Goal: Check status

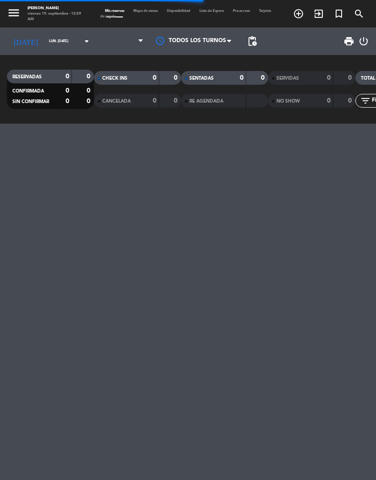
select select "es"
select select
click at [60, 37] on input "lun. [DATE]" at bounding box center [69, 41] width 50 height 13
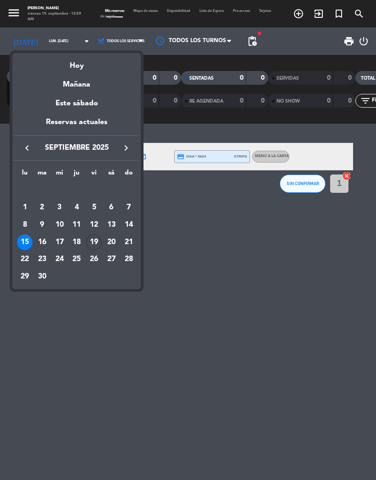
click at [95, 240] on div "19" at bounding box center [94, 243] width 16 height 16
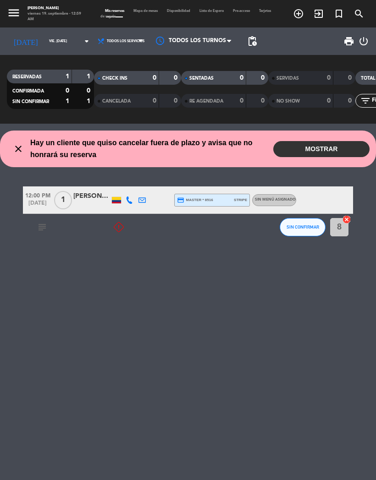
click at [339, 145] on button "MOSTRAR" at bounding box center [321, 149] width 96 height 16
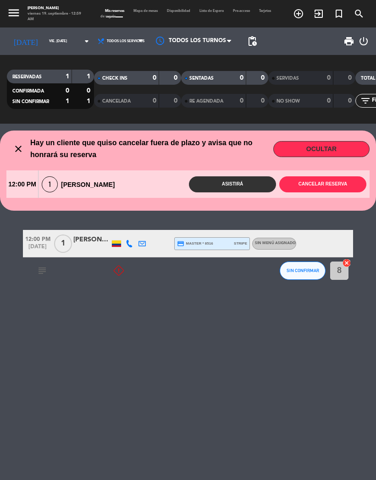
click at [339, 145] on button "OCULTAR" at bounding box center [321, 149] width 96 height 16
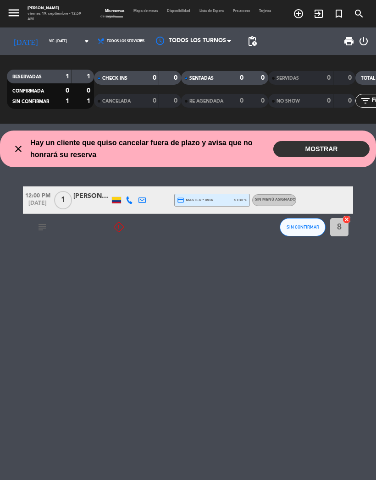
click at [115, 201] on div at bounding box center [116, 200] width 9 height 6
click at [312, 314] on div "close Hay un cliente que quiso cancelar fuera de plazo y avisa que no honrará s…" at bounding box center [188, 302] width 376 height 357
click at [56, 44] on input "vie. [DATE]" at bounding box center [69, 41] width 50 height 13
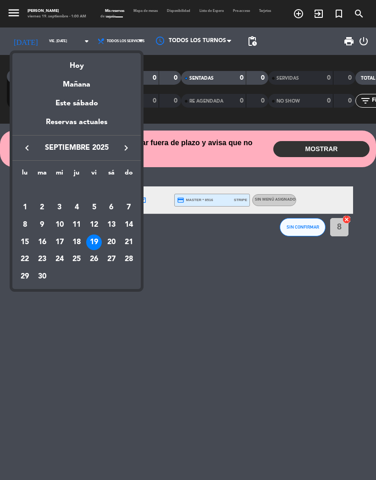
click at [74, 71] on div "Hoy" at bounding box center [76, 62] width 128 height 19
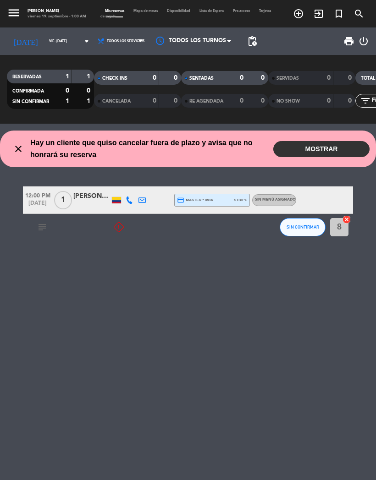
click at [99, 46] on select "Todos los servicios Almuerzo Cena" at bounding box center [121, 41] width 54 height 20
click at [54, 39] on input "vie. [DATE]" at bounding box center [69, 41] width 50 height 13
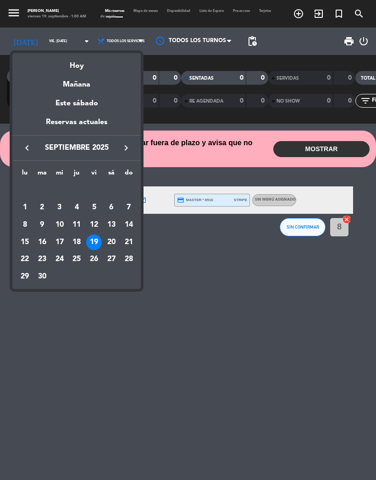
click at [66, 94] on div "Este sábado" at bounding box center [76, 104] width 128 height 26
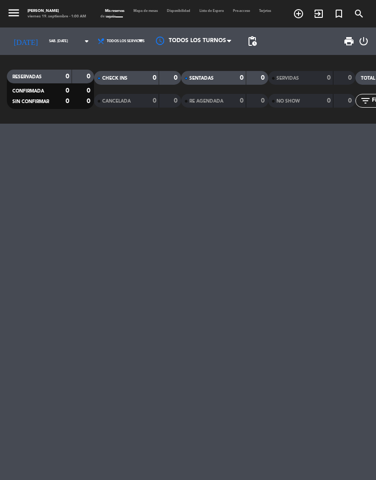
click at [55, 46] on input "sáb. [DATE]" at bounding box center [69, 41] width 50 height 13
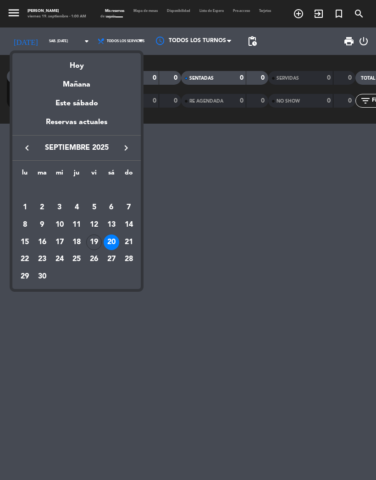
click at [121, 240] on div "21" at bounding box center [129, 243] width 16 height 16
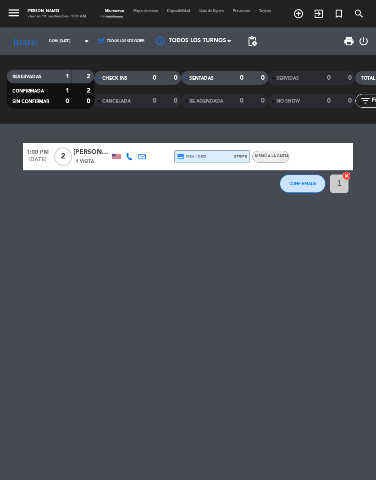
click at [60, 38] on input "dom. [DATE]" at bounding box center [69, 41] width 50 height 13
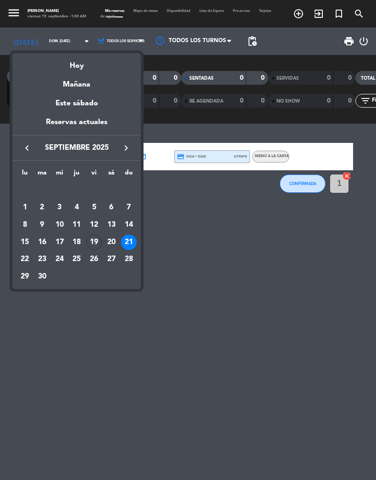
click at [18, 260] on div "22" at bounding box center [25, 260] width 16 height 16
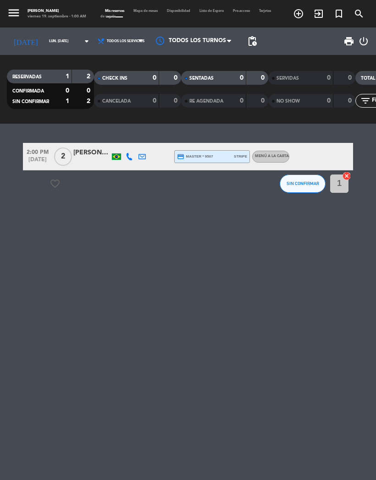
click at [57, 32] on div "[DATE] lun. [DATE] arrow_drop_down" at bounding box center [51, 41] width 88 height 20
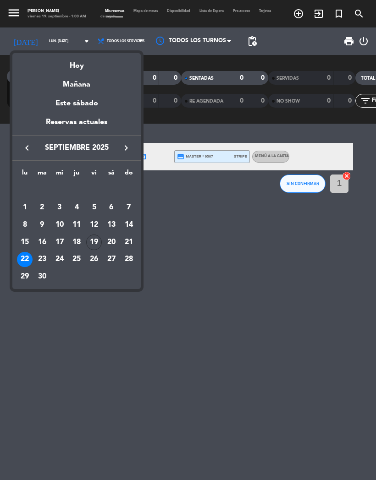
click at [43, 278] on div "30" at bounding box center [42, 277] width 16 height 16
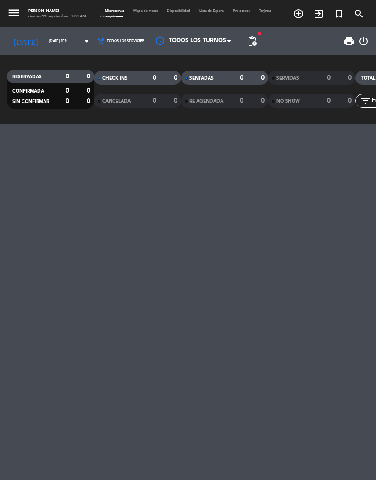
click at [81, 42] on icon "arrow_drop_down" at bounding box center [86, 41] width 11 height 11
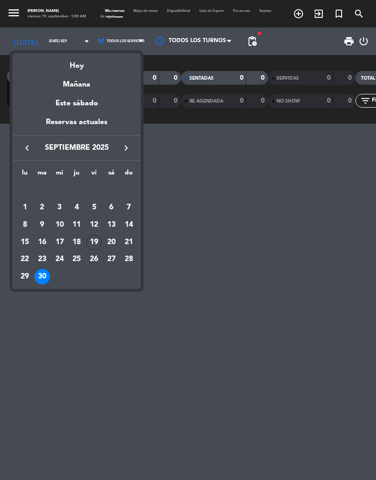
click at [129, 150] on icon "keyboard_arrow_right" at bounding box center [126, 148] width 11 height 11
click at [76, 202] on div "2" at bounding box center [77, 208] width 16 height 16
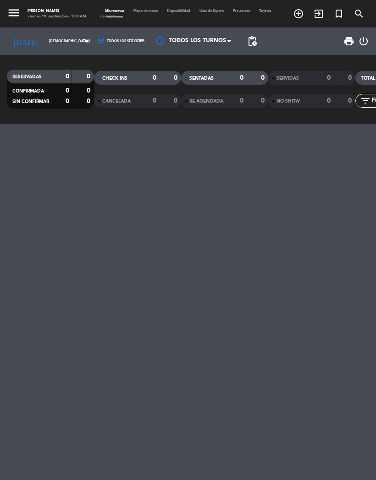
click at [56, 44] on input "[DEMOGRAPHIC_DATA] [DATE]" at bounding box center [69, 41] width 50 height 13
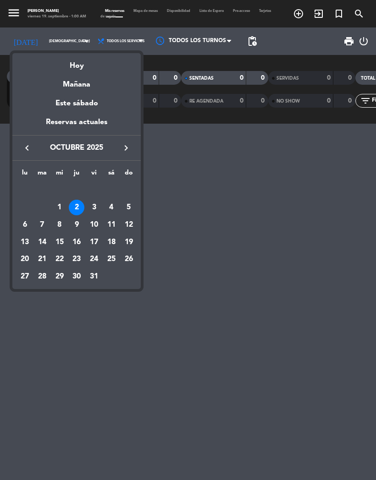
click at [97, 209] on div "3" at bounding box center [94, 208] width 16 height 16
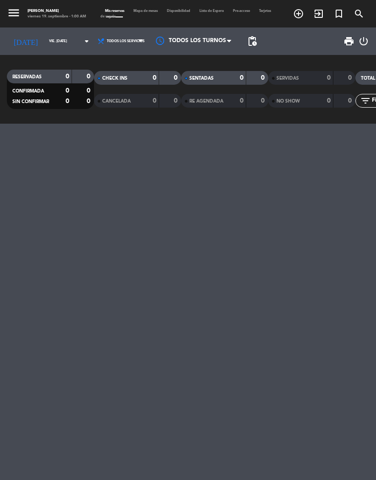
click at [50, 47] on input "vie. [DATE]" at bounding box center [69, 41] width 50 height 13
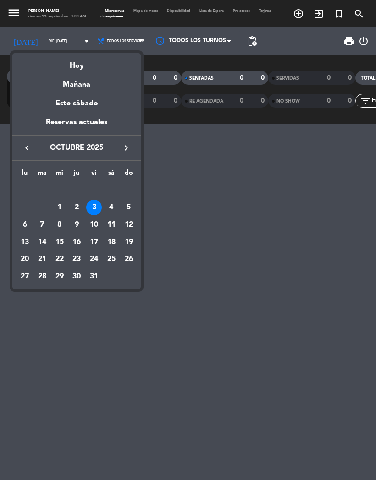
click at [111, 209] on div "4" at bounding box center [112, 208] width 16 height 16
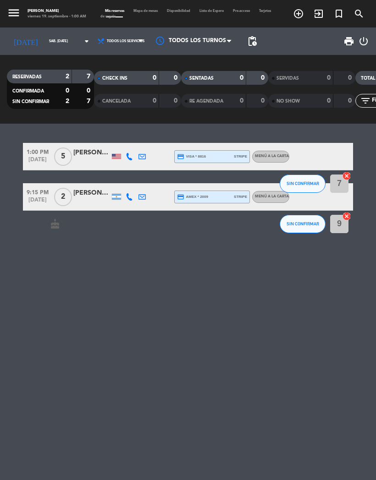
click at [61, 47] on input "sáb. [DATE]" at bounding box center [69, 41] width 50 height 13
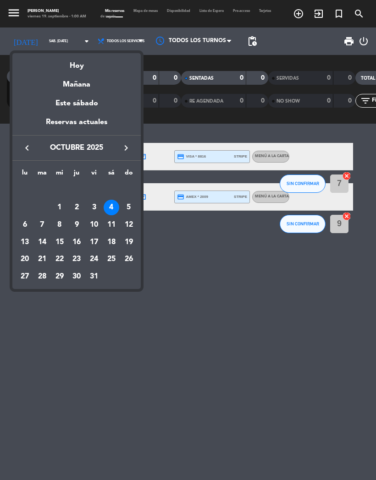
click at [128, 207] on div "5" at bounding box center [129, 208] width 16 height 16
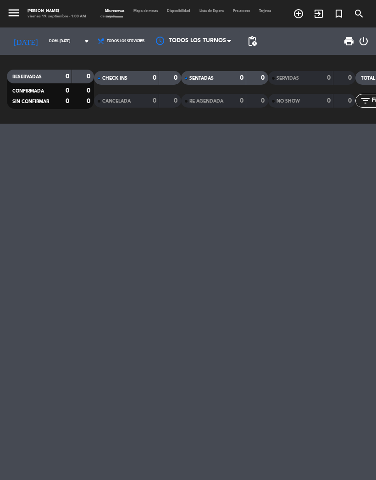
click at [57, 47] on input "dom. [DATE]" at bounding box center [69, 41] width 50 height 13
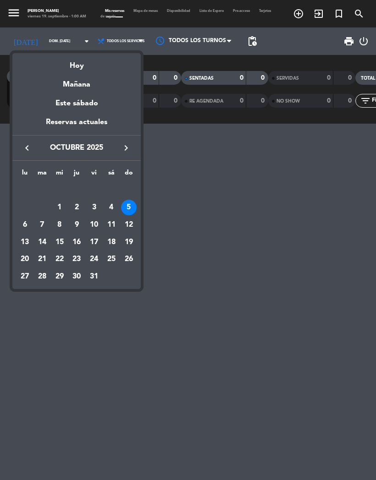
click at [22, 227] on div "6" at bounding box center [25, 225] width 16 height 16
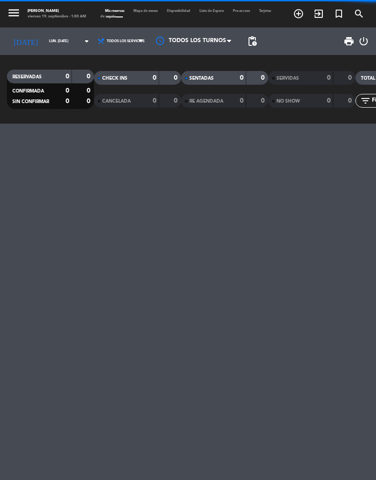
click at [55, 47] on input "lun. [DATE]" at bounding box center [69, 41] width 50 height 13
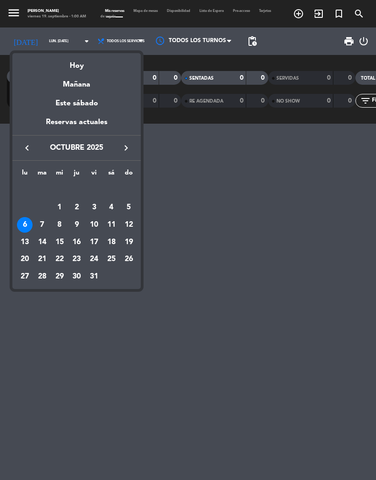
click at [42, 232] on div "7" at bounding box center [42, 225] width 16 height 16
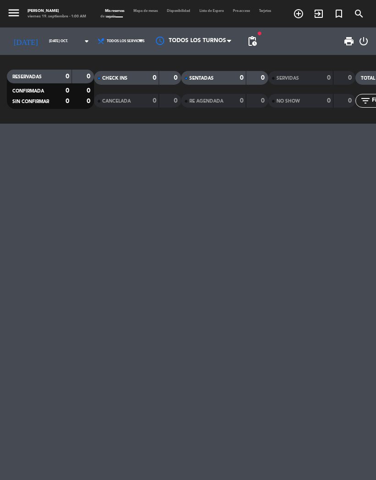
click at [54, 38] on input "[DATE] oct." at bounding box center [69, 41] width 50 height 13
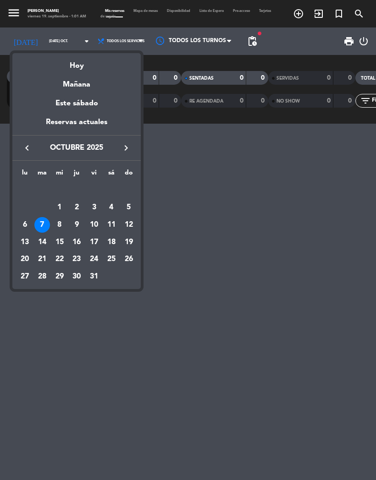
click at [60, 225] on div "8" at bounding box center [60, 225] width 16 height 16
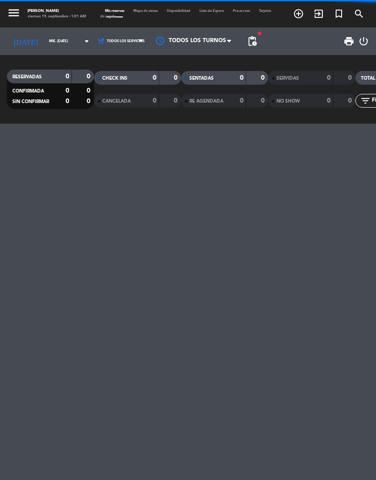
click at [56, 44] on input "mié. [DATE]" at bounding box center [69, 41] width 50 height 13
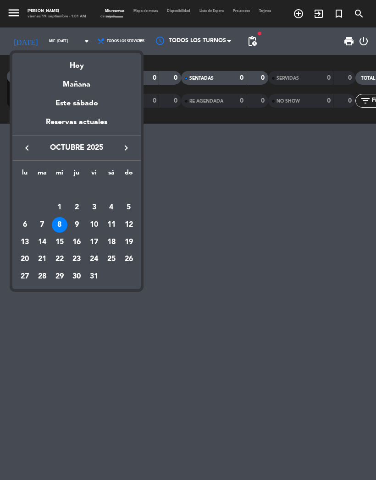
click at [81, 228] on div "9" at bounding box center [77, 225] width 16 height 16
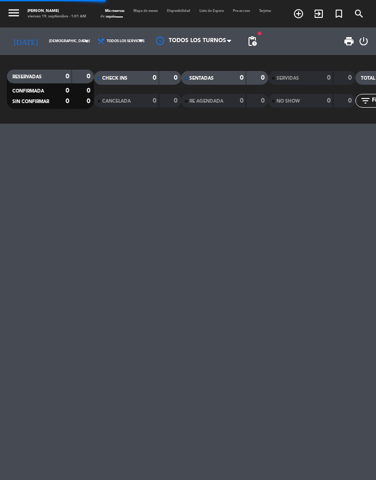
click at [60, 43] on input "[DEMOGRAPHIC_DATA] [DATE]" at bounding box center [69, 41] width 50 height 13
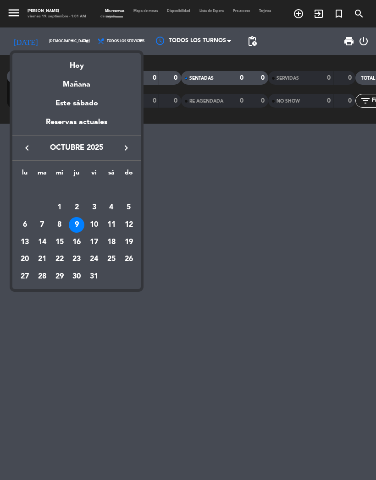
click at [98, 226] on div "10" at bounding box center [94, 225] width 16 height 16
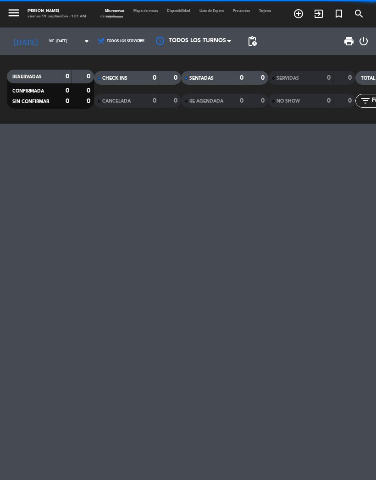
click at [59, 43] on input "vie. [DATE]" at bounding box center [69, 41] width 50 height 13
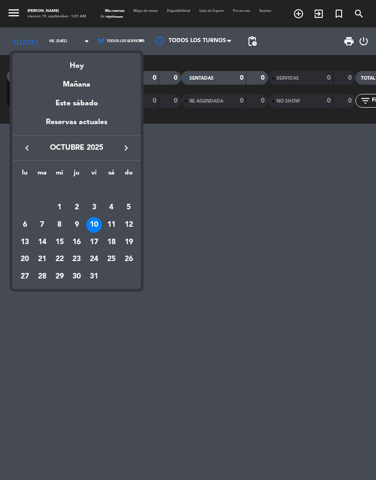
click at [114, 225] on div "11" at bounding box center [112, 225] width 16 height 16
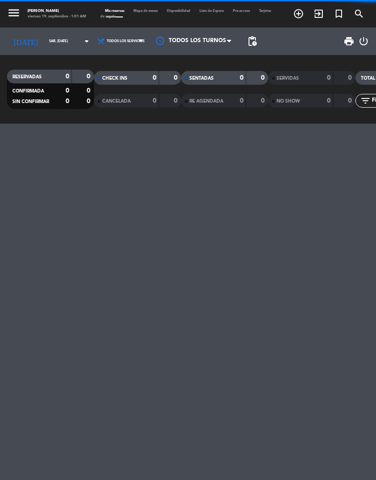
click at [58, 40] on input "sáb. [DATE]" at bounding box center [69, 41] width 50 height 13
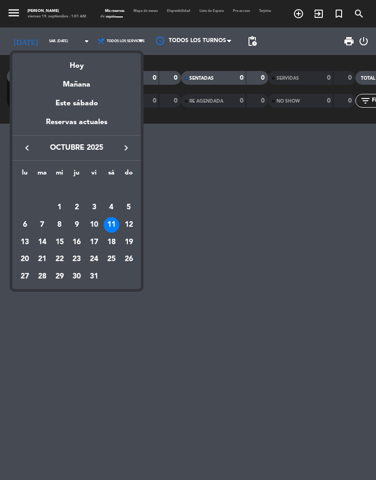
click at [130, 224] on div "12" at bounding box center [129, 225] width 16 height 16
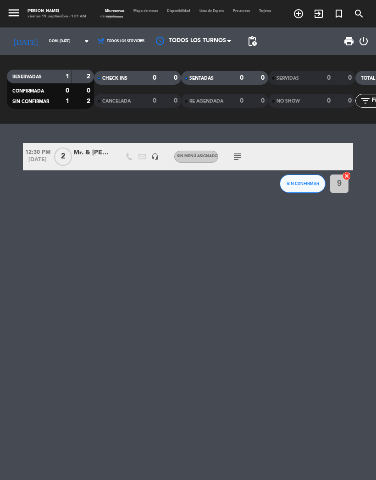
click at [53, 43] on input "dom. [DATE]" at bounding box center [69, 41] width 50 height 13
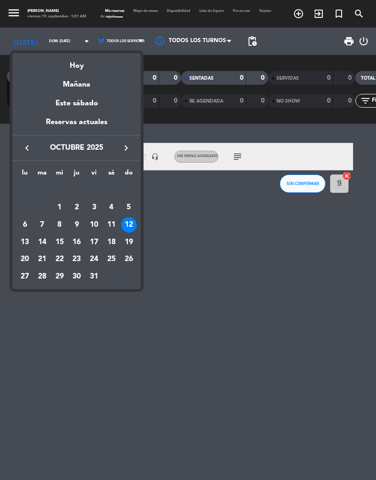
click at [22, 242] on div "13" at bounding box center [25, 243] width 16 height 16
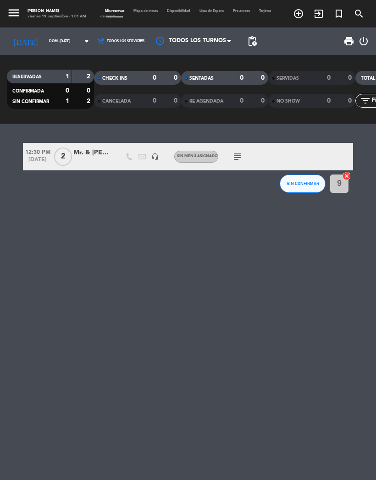
type input "lun. [DATE]"
